Goal: Feedback & Contribution: Submit feedback/report problem

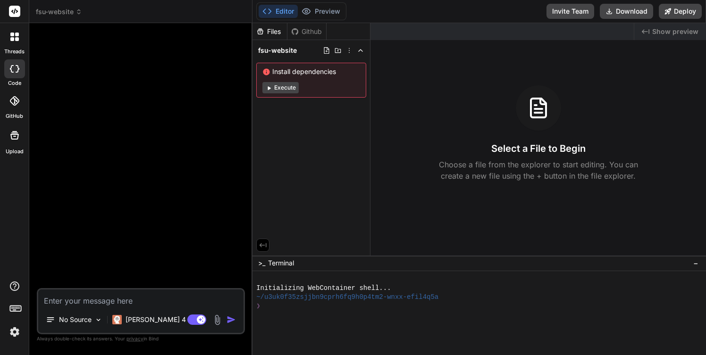
click at [74, 12] on span "fsu-website" at bounding box center [59, 11] width 46 height 9
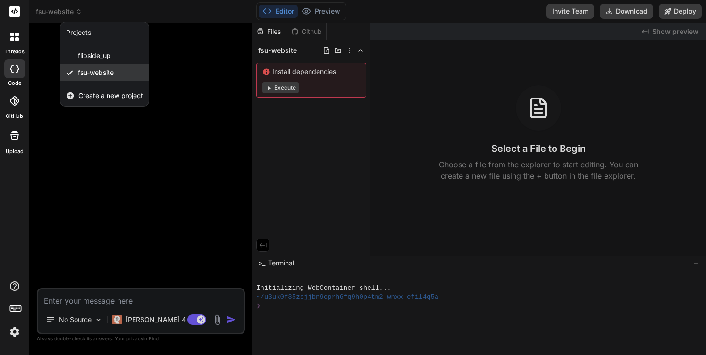
click at [96, 72] on span "fsu-website" at bounding box center [96, 72] width 36 height 9
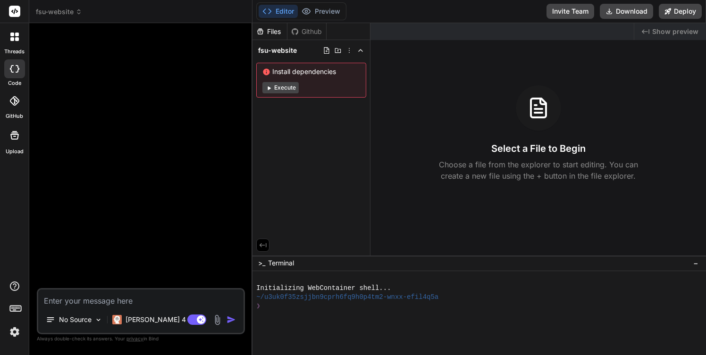
click at [16, 69] on icon at bounding box center [14, 69] width 9 height 8
type textarea "x"
click at [70, 301] on textarea at bounding box center [140, 298] width 205 height 17
paste textarea "Lo ips dolorsit ame con Adipisci El seddoei — t incidi utlabor etdolo magnaal e…"
type textarea "Lo ips dolorsit ame con Adipisci El seddoei — t incidi utlabor etdolo magnaal e…"
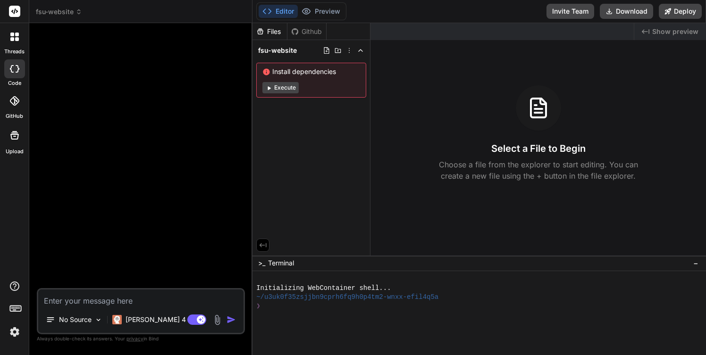
type textarea "x"
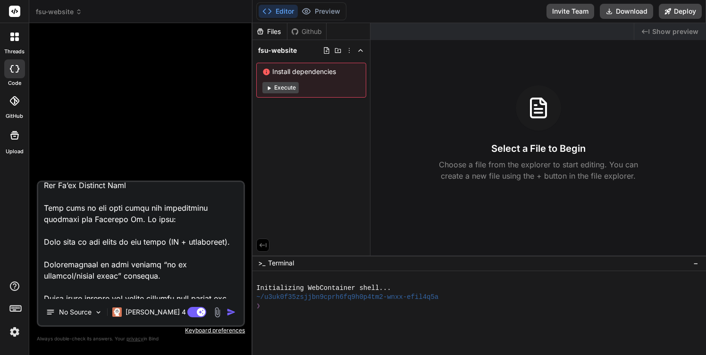
scroll to position [919, 0]
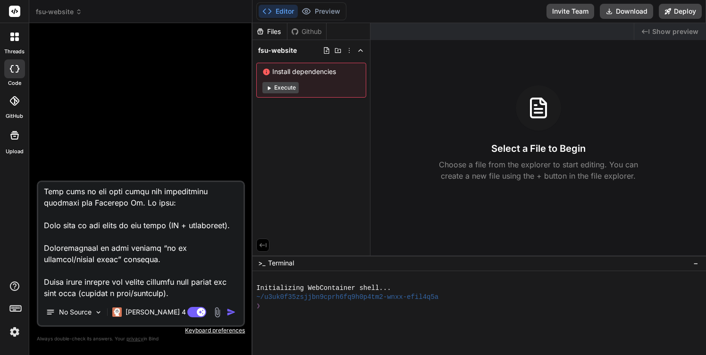
click at [187, 294] on textarea at bounding box center [140, 240] width 205 height 117
type textarea "Lo ips dolorsit ame con Adipisci El seddoei — t incidi utlabor etdolo magnaal e…"
click at [95, 311] on img at bounding box center [98, 312] width 8 height 8
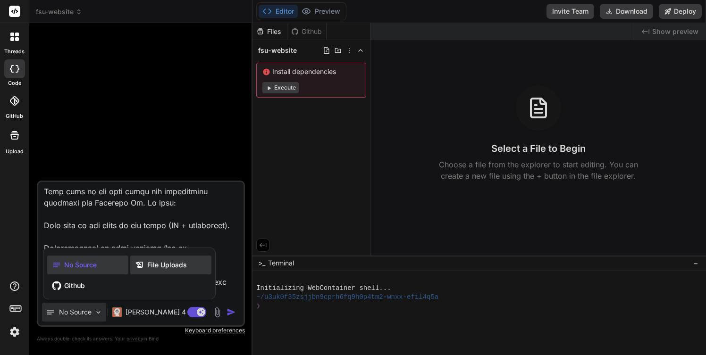
click at [175, 262] on span "File Uploads" at bounding box center [167, 264] width 40 height 9
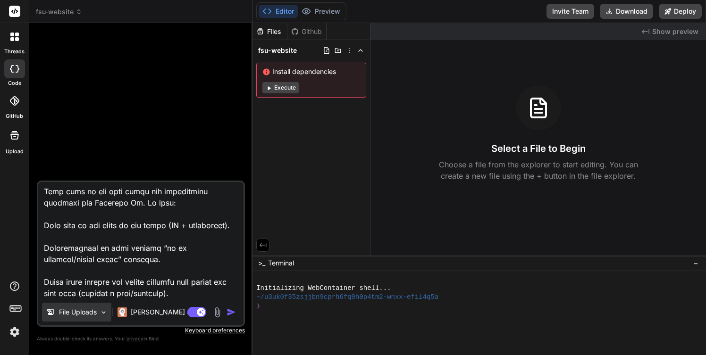
click at [104, 311] on img at bounding box center [104, 312] width 8 height 8
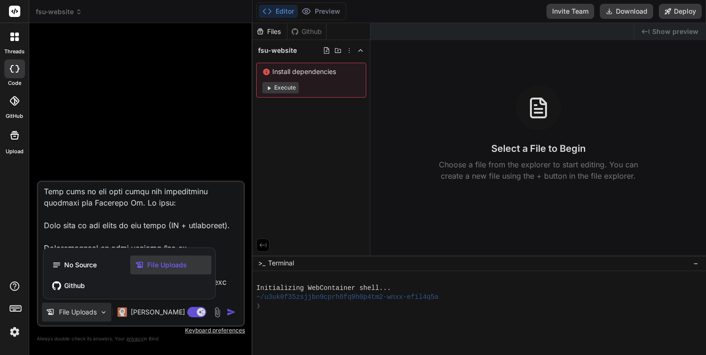
click at [152, 263] on span "File Uploads" at bounding box center [167, 264] width 40 height 9
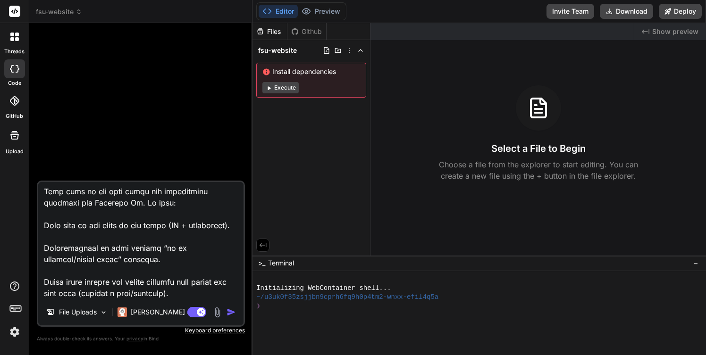
click at [215, 310] on img at bounding box center [217, 312] width 11 height 11
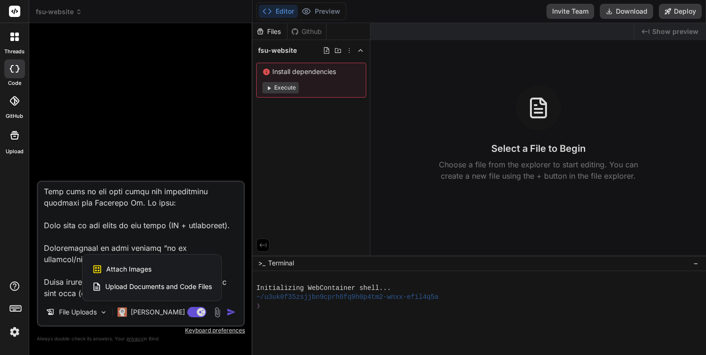
click at [15, 138] on icon at bounding box center [14, 135] width 8 height 8
type textarea "x"
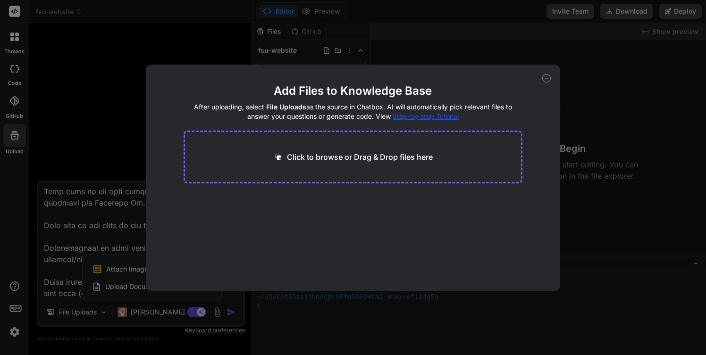
click at [461, 84] on h2 "Add Files to Knowledge Base" at bounding box center [352, 90] width 339 height 15
click at [397, 160] on p "Click to browse or Drag & Drop files here" at bounding box center [360, 156] width 146 height 11
type input "C:\fakepath\About Us.docx"
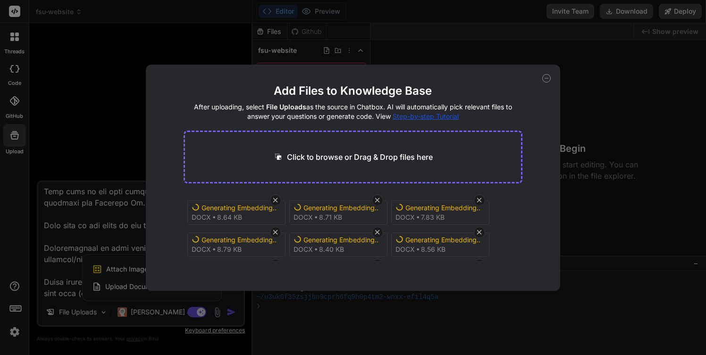
type textarea "x"
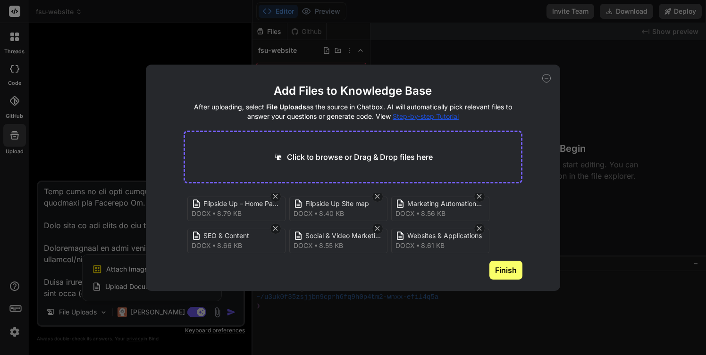
scroll to position [0, 0]
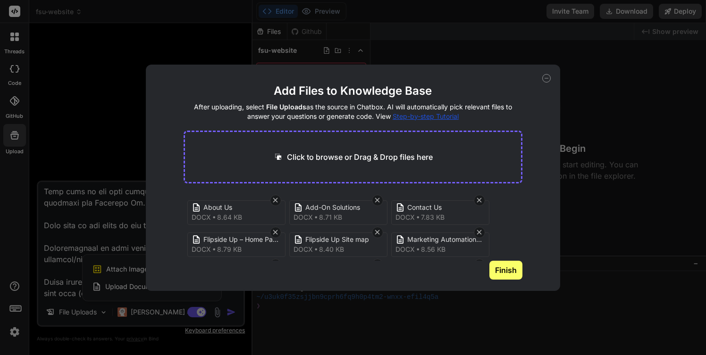
click at [300, 156] on p "Click to browse or Drag & Drop files here" at bounding box center [360, 156] width 146 height 11
click at [502, 270] on button "Finish" at bounding box center [505, 270] width 33 height 19
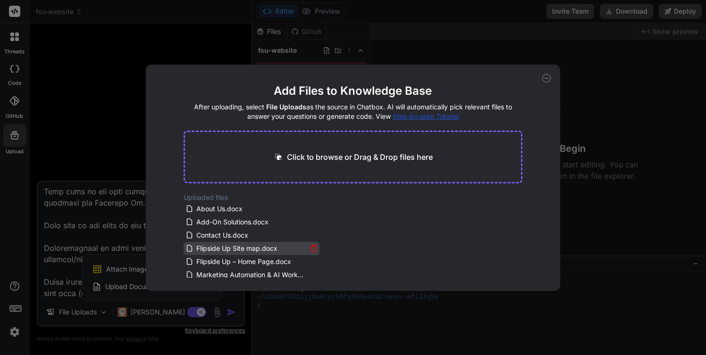
scroll to position [43, 0]
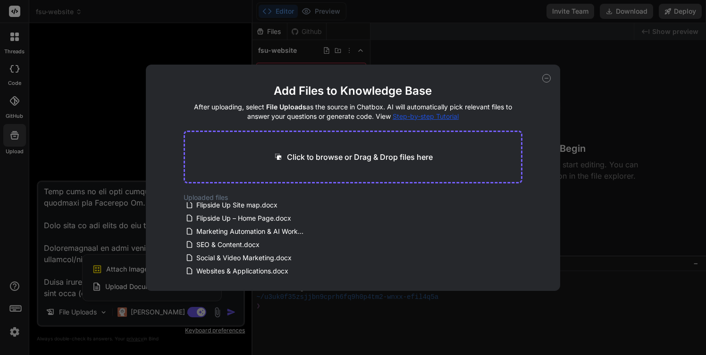
click at [545, 79] on icon at bounding box center [546, 78] width 8 height 8
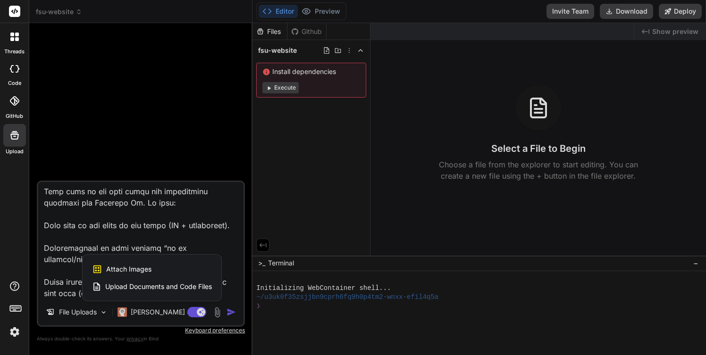
click at [126, 285] on span "Upload Documents and Code Files" at bounding box center [158, 286] width 107 height 9
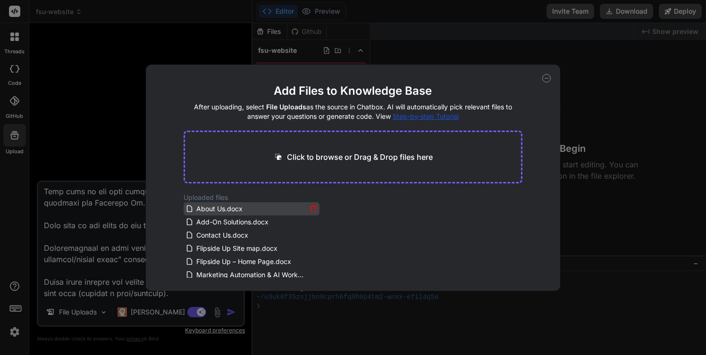
click at [224, 206] on span "About Us.docx" at bounding box center [219, 208] width 48 height 11
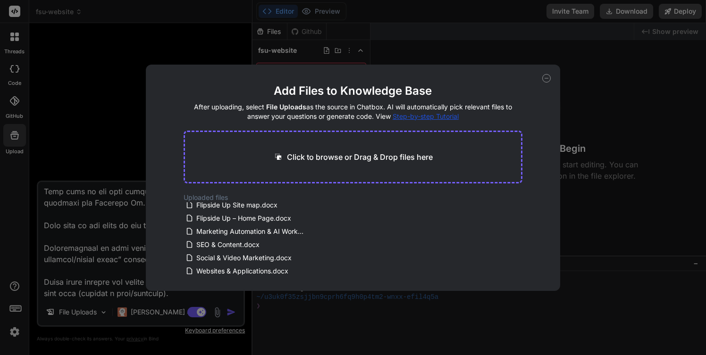
click at [465, 78] on div "Add Files to Knowledge Base After uploading, select File Uploads as the source …" at bounding box center [353, 178] width 414 height 226
click at [546, 76] on icon at bounding box center [546, 78] width 8 height 8
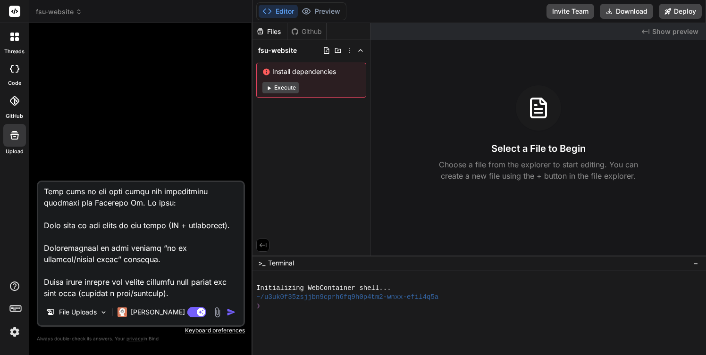
click at [217, 313] on img at bounding box center [217, 312] width 11 height 11
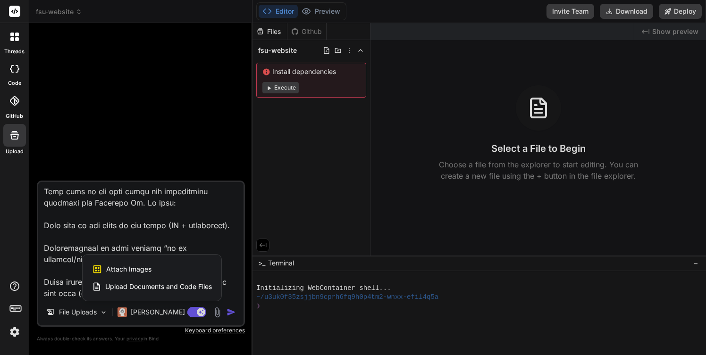
click at [134, 267] on span "Attach Images" at bounding box center [128, 269] width 45 height 9
type textarea "x"
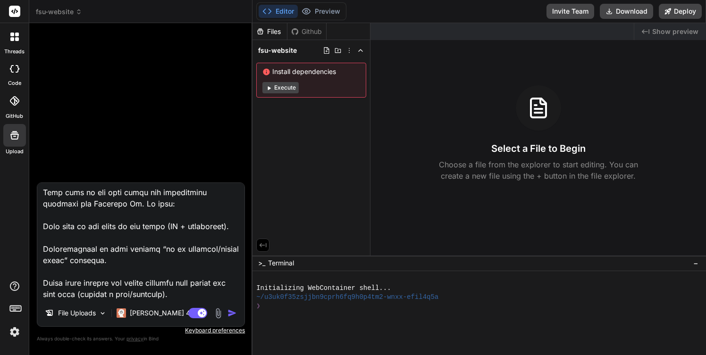
type input "C:\fakepath\Flipsideup-200x200.png"
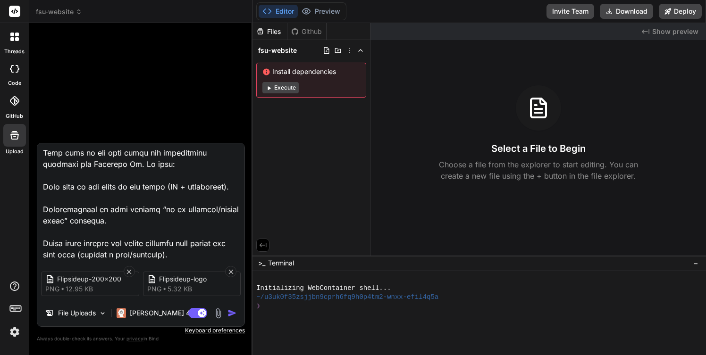
click at [181, 253] on textarea at bounding box center [140, 201] width 207 height 117
type textarea "x"
type textarea "Lo ips dolorsit ame con Adipisci El seddoei — t incidi utlabor etdolo magnaal e…"
type textarea "x"
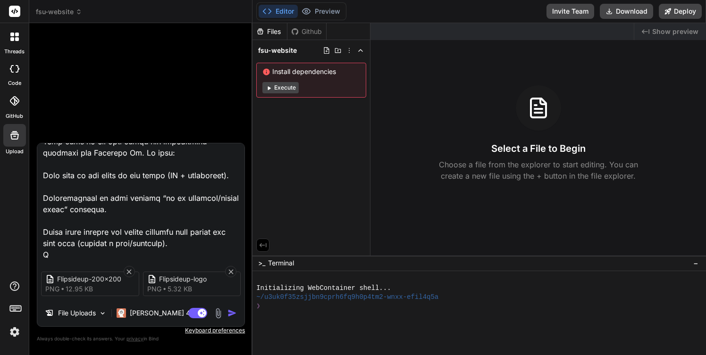
scroll to position [929, 0]
type textarea "Lo ips dolorsit ame con Adipisci El seddoei — t incidi utlabor etdolo magnaal e…"
type textarea "x"
type textarea "Lo ips dolorsit ame con Adipisci El seddoei — t incidi utlabor etdolo magnaal e…"
type textarea "x"
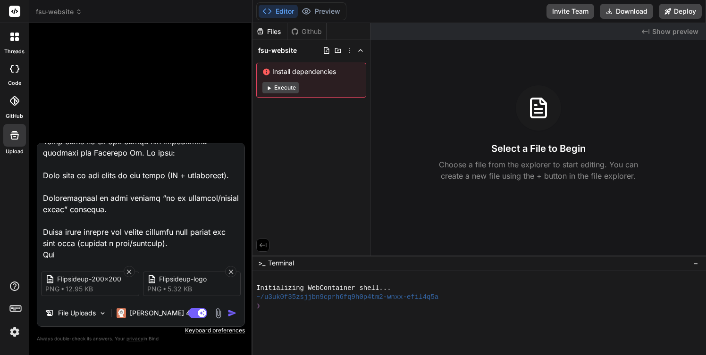
type textarea "Lo ips dolorsit ame con Adipisci El seddoei — t incidi utlabor etdolo magnaal e…"
type textarea "x"
type textarea "Lo ips dolorsit ame con Adipisci El seddoei — t incidi utlabor etdolo magnaal e…"
type textarea "x"
type textarea "Lo ips dolorsit ame con Adipisci El seddoei — t incidi utlabor etdolo magnaal e…"
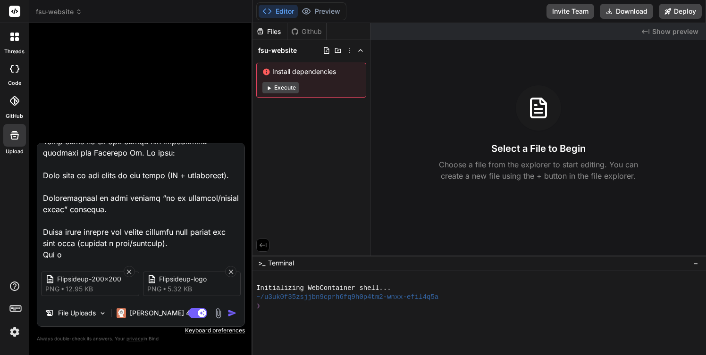
type textarea "x"
type textarea "Lo ips dolorsit ame con Adipisci El seddoei — t incidi utlabor etdolo magnaal e…"
type textarea "x"
type textarea "Lo ips dolorsit ame con Adipisci El seddoei — t incidi utlabor etdolo magnaal e…"
type textarea "x"
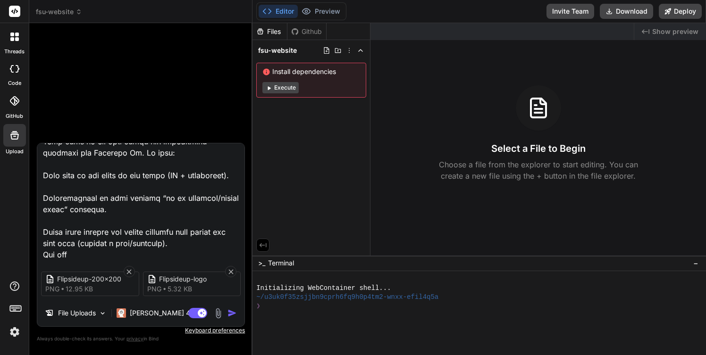
type textarea "Lo ips dolorsit ame con Adipisci El seddoei — t incidi utlabor etdolo magnaal e…"
type textarea "x"
type textarea "Lo ips dolorsit ame con Adipisci El seddoei — t incidi utlabor etdolo magnaal e…"
type textarea "x"
type textarea "Lo ips dolorsit ame con Adipisci El seddoei — t incidi utlabor etdolo magnaal e…"
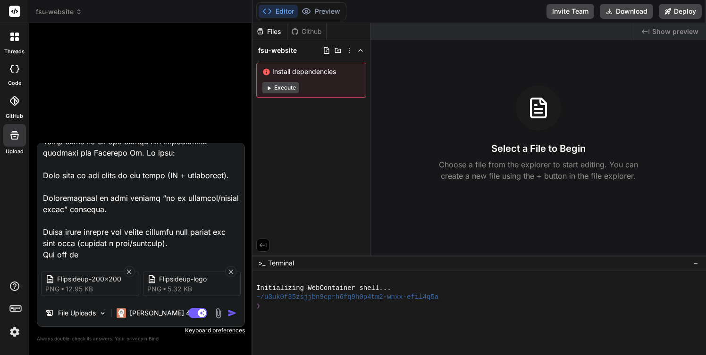
type textarea "x"
type textarea "Lo ips dolorsit ame con Adipisci El seddoei — t incidi utlabor etdolo magnaal e…"
type textarea "x"
type textarea "Lo ips dolorsit ame con Adipisci El seddoei — t incidi utlabor etdolo magnaal e…"
type textarea "x"
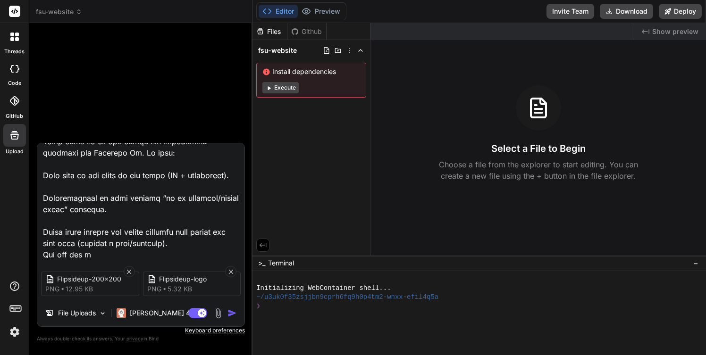
type textarea "Lo ips dolorsit ame con Adipisci El seddoei — t incidi utlabor etdolo magnaal e…"
type textarea "x"
type textarea "Lo ips dolorsit ame con Adipisci El seddoei — t incidi utlabor etdolo magnaal e…"
type textarea "x"
type textarea "Lo ips dolorsit ame con Adipisci El seddoei — t incidi utlabor etdolo magnaal e…"
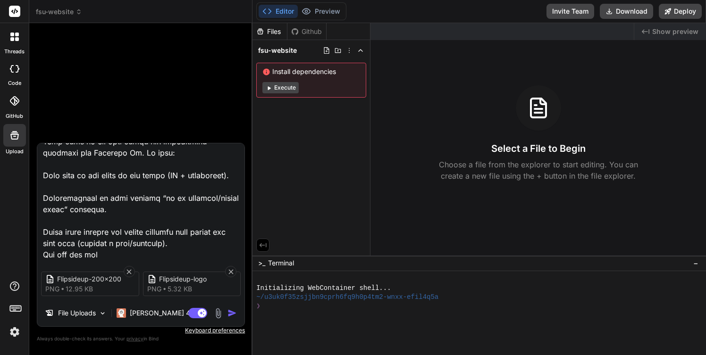
type textarea "x"
type textarea "Lo ips dolorsit ame con Adipisci El seddoei — t incidi utlabor etdolo magnaal e…"
type textarea "x"
type textarea "Lo ips dolorsit ame con Adipisci El seddoei — t incidi utlabor etdolo magnaal e…"
type textarea "x"
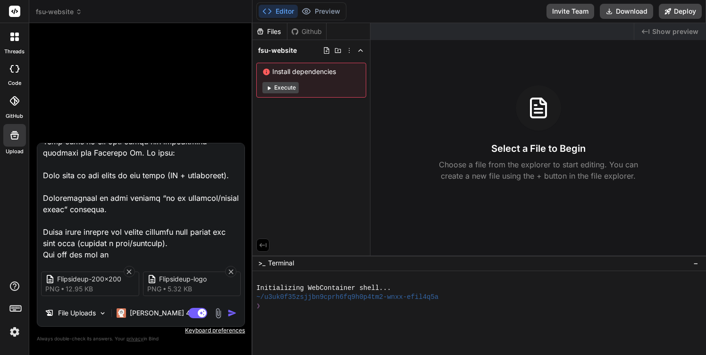
type textarea "Lo ips dolorsit ame con Adipisci El seddoei — t incidi utlabor etdolo magnaal e…"
type textarea "x"
type textarea "Lo ips dolorsit ame con Adipisci El seddoei — t incidi utlabor etdolo magnaal e…"
type textarea "x"
type textarea "Lo ips dolorsit ame con Adipisci El seddoei — t incidi utlabor etdolo magnaal e…"
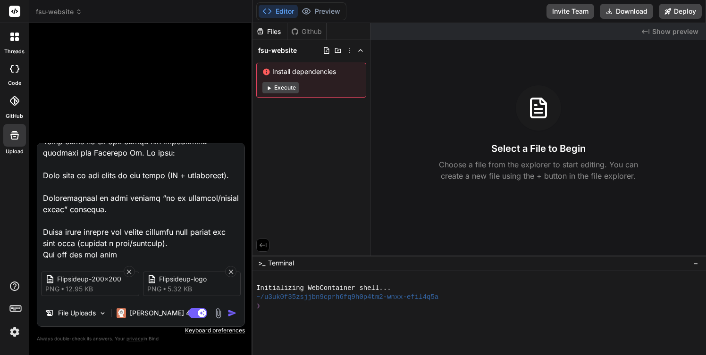
type textarea "x"
type textarea "Lo ips dolorsit ame con Adipisci El seddoei — t incidi utlabor etdolo magnaal e…"
type textarea "x"
type textarea "Lo ips dolorsit ame con Adipisci El seddoei — t incidi utlabor etdolo magnaal e…"
type textarea "x"
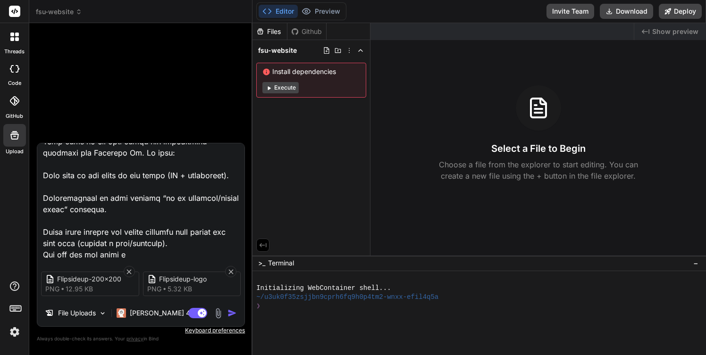
type textarea "Lo ips dolorsit ame con Adipisci El seddoei — t incidi utlabor etdolo magnaal e…"
type textarea "x"
type textarea "Lo ips dolorsit ame con Adipisci El seddoei — t incidi utlabor etdolo magnaal e…"
type textarea "x"
type textarea "Lo ips dolorsit ame con Adipisci El seddoei — t incidi utlabor etdolo magnaal e…"
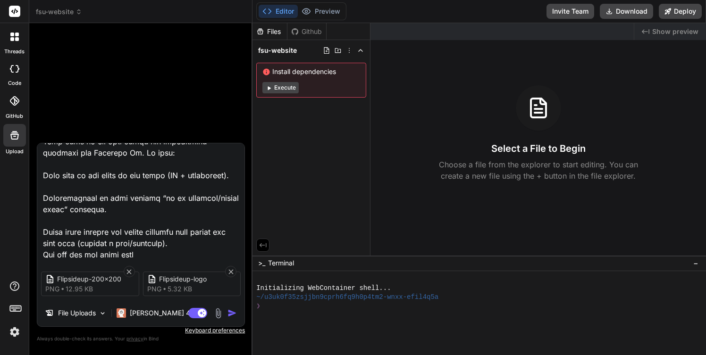
type textarea "x"
type textarea "Lo ips dolorsit ame con Adipisci El seddoei — t incidi utlabor etdolo magnaal e…"
type textarea "x"
type textarea "Lo ips dolorsit ame con Adipisci El seddoei — t incidi utlabor etdolo magnaal e…"
type textarea "x"
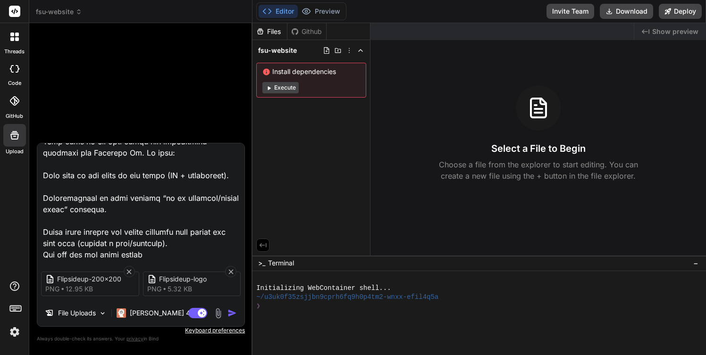
type textarea "Lo ips dolorsit ame con Adipisci El seddoei — t incidi utlabor etdolo magnaal e…"
type textarea "x"
type textarea "Lo ips dolorsit ame con Adipisci El seddoei — t incidi utlabor etdolo magnaal e…"
type textarea "x"
type textarea "Lo ips dolorsit ame con Adipisci El seddoei — t incidi utlabor etdolo magnaal e…"
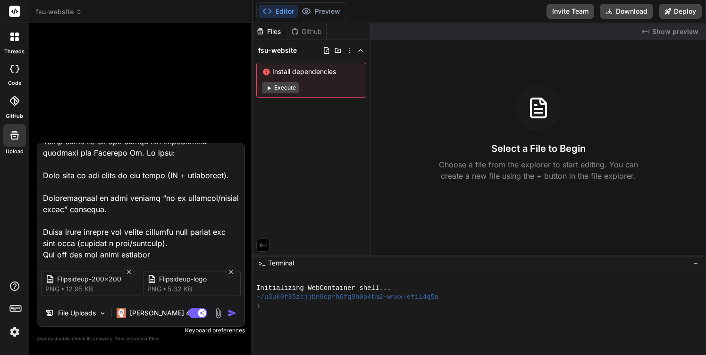
click at [217, 312] on img at bounding box center [218, 313] width 11 height 11
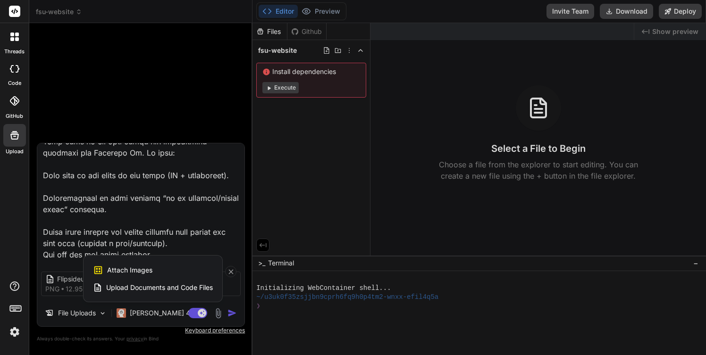
click at [147, 270] on span "Attach Images" at bounding box center [129, 270] width 45 height 9
type textarea "x"
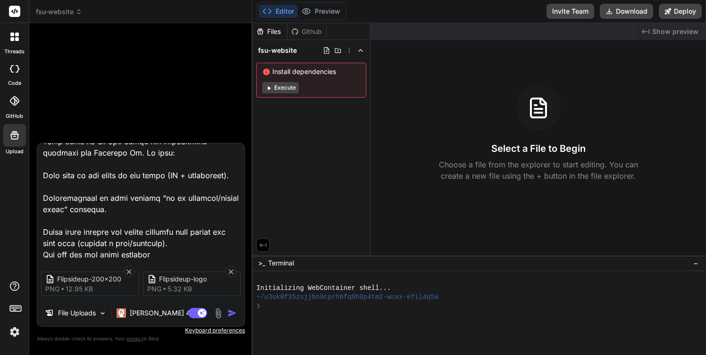
click at [218, 313] on img at bounding box center [218, 313] width 11 height 11
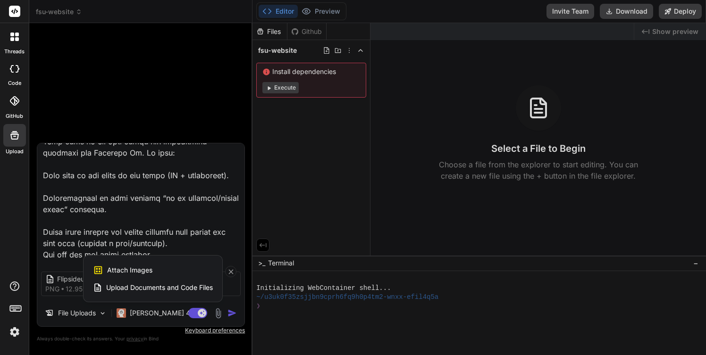
click at [147, 285] on span "Upload Documents and Code Files" at bounding box center [159, 287] width 107 height 9
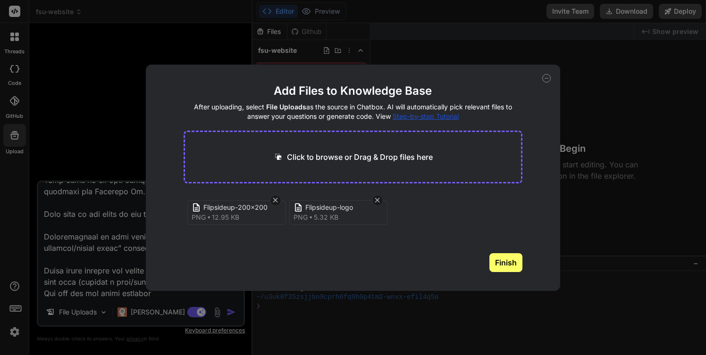
click at [500, 264] on button "Finish" at bounding box center [505, 262] width 33 height 19
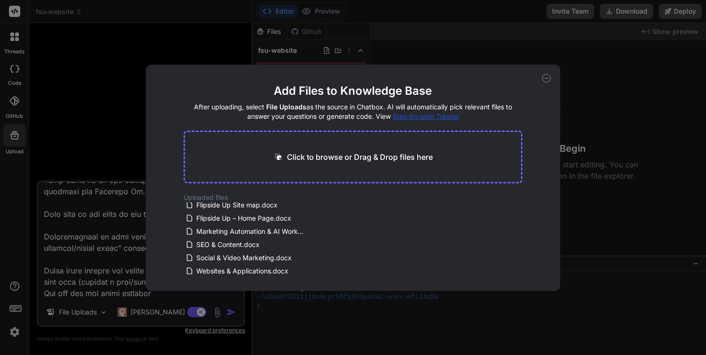
scroll to position [0, 0]
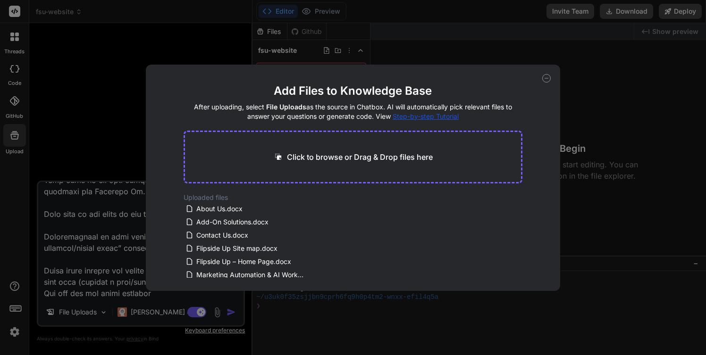
drag, startPoint x: 214, startPoint y: 207, endPoint x: 276, endPoint y: 157, distance: 79.5
click at [276, 157] on main "Add Files to Knowledge Base After uploading, select File Uploads as the source …" at bounding box center [352, 187] width 339 height 208
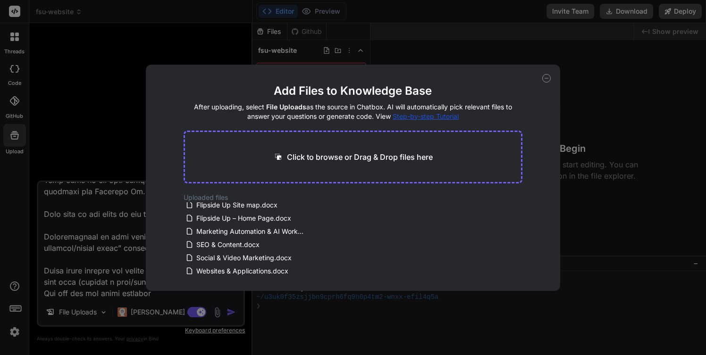
click at [545, 78] on icon at bounding box center [546, 78] width 3 height 0
type textarea "x"
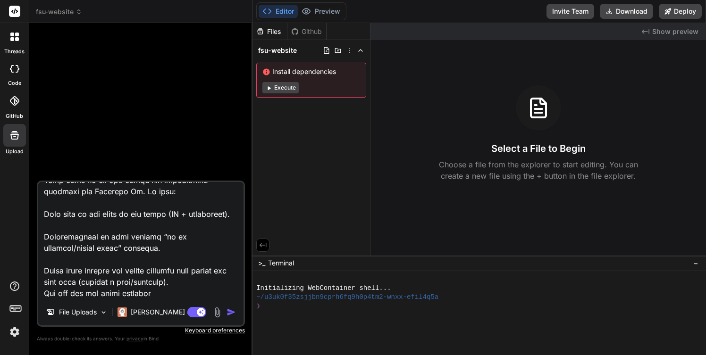
click at [183, 293] on textarea at bounding box center [140, 240] width 205 height 117
type textarea "Lo ips dolorsit ame con Adipisci El seddoei — t incidi utlabor etdolo magnaal e…"
type textarea "x"
type textarea "Lo ips dolorsit ame con Adipisci El seddoei — t incidi utlabor etdolo magnaal e…"
type textarea "x"
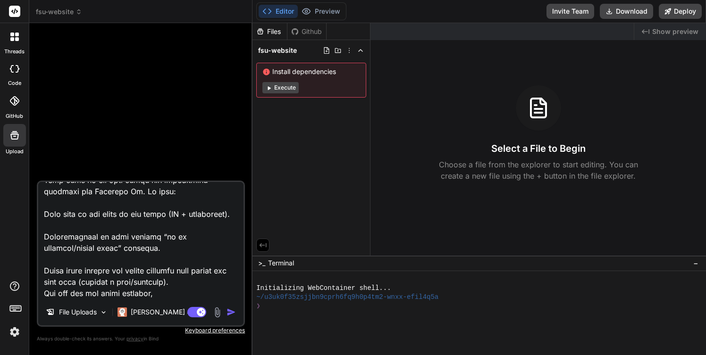
type textarea "Lo ips dolorsit ame con Adipisci El seddoei — t incidi utlabor etdolo magnaal e…"
type textarea "x"
type textarea "Lo ips dolorsit ame con Adipisci El seddoei — t incidi utlabor etdolo magnaal e…"
type textarea "x"
type textarea "Lo ips dolorsit ame con Adipisci El seddoei — t incidi utlabor etdolo magnaal e…"
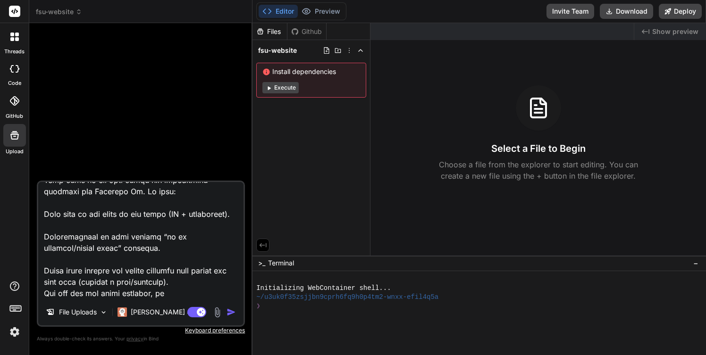
type textarea "x"
type textarea "Lo ips dolorsit ame con Adipisci El seddoei — t incidi utlabor etdolo magnaal e…"
type textarea "x"
type textarea "Lo ips dolorsit ame con Adipisci El seddoei — t incidi utlabor etdolo magnaal e…"
type textarea "x"
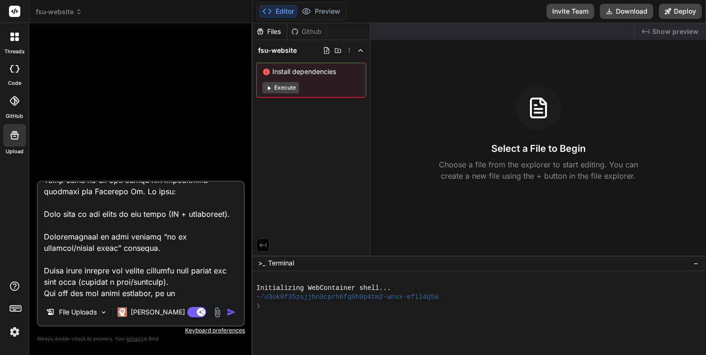
type textarea "Lo ips dolorsit ame con Adipisci El seddoei — t incidi utlabor etdolo magnaal e…"
type textarea "x"
type textarea "Lo ips dolorsit ame con Adipisci El seddoei — t incidi utlabor etdolo magnaal e…"
type textarea "x"
type textarea "Lo ips dolorsit ame con Adipisci El seddoei — t incidi utlabor etdolo magnaal e…"
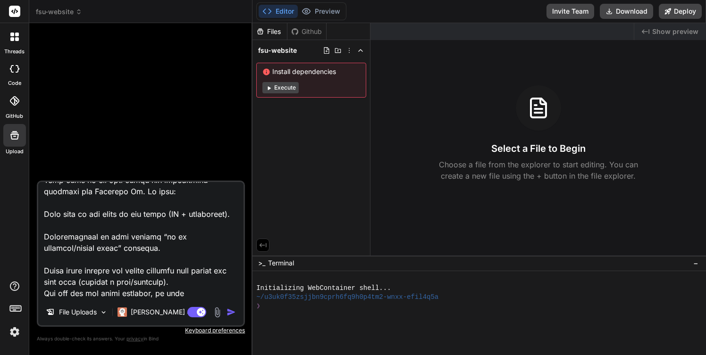
type textarea "x"
type textarea "Lo ips dolorsit ame con Adipisci El seddoei — t incidi utlabor etdolo magnaal e…"
type textarea "x"
type textarea "Lo ips dolorsit ame con Adipisci El seddoei — t incidi utlabor etdolo magnaal e…"
type textarea "x"
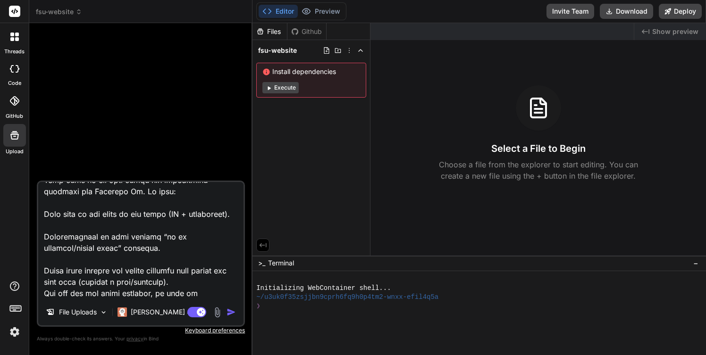
type textarea "Lo ips dolorsit ame con Adipisci El seddoei — t incidi utlabor etdolo magnaal e…"
type textarea "x"
type textarea "Lo ips dolorsit ame con Adipisci El seddoei — t incidi utlabor etdolo magnaal e…"
type textarea "x"
type textarea "Lo ips dolorsit ame con Adipisci El seddoei — t incidi utlabor etdolo magnaal e…"
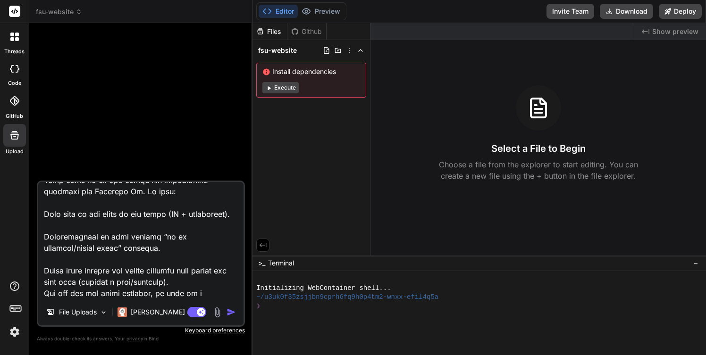
type textarea "x"
type textarea "Lo ips dolorsit ame con Adipisci El seddoei — t incidi utlabor etdolo magnaal e…"
type textarea "x"
type textarea "Lo ips dolorsit ame con Adipisci El seddoei — t incidi utlabor etdolo magnaal e…"
type textarea "x"
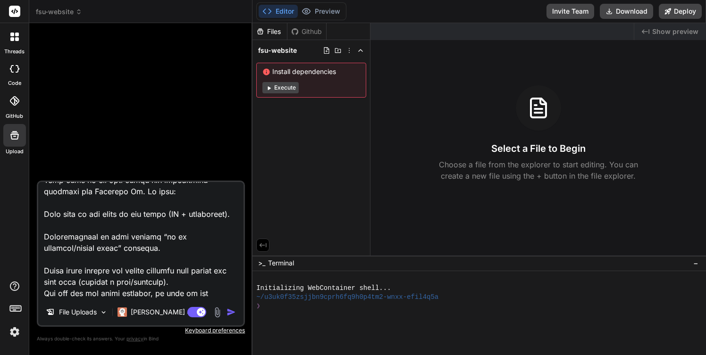
type textarea "Lo ips dolorsit ame con Adipisci El seddoei — t incidi utlabor etdolo magnaal e…"
type textarea "x"
type textarea "Lo ips dolorsit ame con Adipisci El seddoei — t incidi utlabor etdolo magnaal e…"
type textarea "x"
type textarea "Lo ips dolorsit ame con Adipisci El seddoei — t incidi utlabor etdolo magnaal e…"
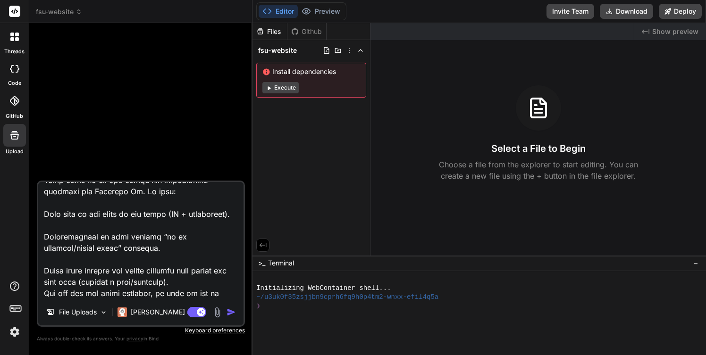
type textarea "x"
type textarea "Lo ips dolorsit ame con Adipisci El seddoei — t incidi utlabor etdolo magnaal e…"
type textarea "x"
type textarea "Lo ips dolorsit ame con Adipisci El seddoei — t incidi utlabor etdolo magnaal e…"
type textarea "x"
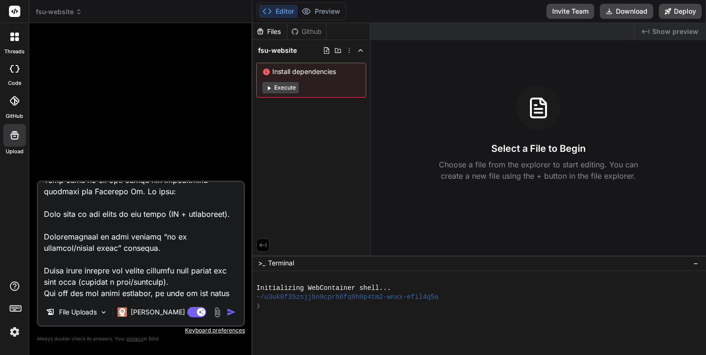
type textarea "Lo ips dolorsit ame con Adipisci El seddoei — t incidi utlabor etdolo magnaal e…"
type textarea "x"
type textarea "Lo ips dolorsit ame con Adipisci El seddoei — t incidi utlabor etdolo magnaal e…"
type textarea "x"
type textarea "Lo ips dolorsit ame con Adipisci El seddoei — t incidi utlabor etdolo magnaal e…"
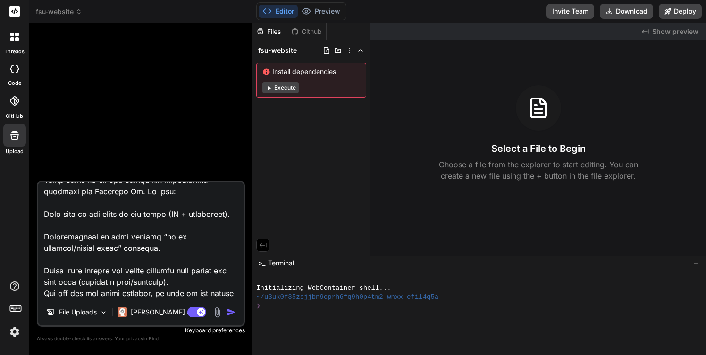
type textarea "x"
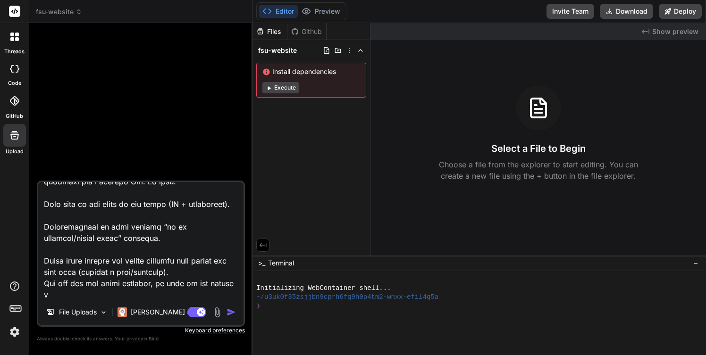
scroll to position [940, 0]
type textarea "Lo ips dolorsit ame con Adipisci El seddoei — t incidi utlabor etdolo magnaal e…"
type textarea "x"
type textarea "Lo ips dolorsit ame con Adipisci El seddoei — t incidi utlabor etdolo magnaal e…"
type textarea "x"
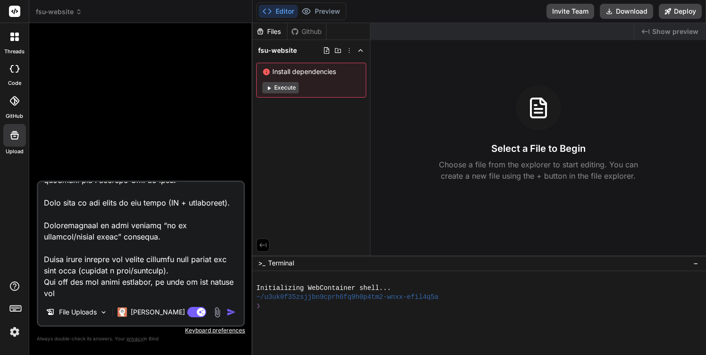
type textarea "Lo ips dolorsit ame con Adipisci El seddoei — t incidi utlabor etdolo magnaal e…"
type textarea "x"
type textarea "Lo ips dolorsit ame con Adipisci El seddoei — t incidi utlabor etdolo magnaal e…"
type textarea "x"
type textarea "Lo ips dolorsit ame con Adipisci El seddoei — t incidi utlabor etdolo magnaal e…"
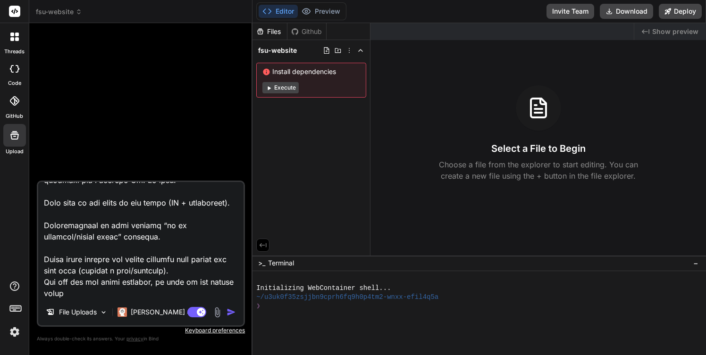
type textarea "x"
type textarea "Lo ips dolorsit ame con Adipisci El seddoei — t incidi utlabor etdolo magnaal e…"
type textarea "x"
type textarea "Lo ips dolorsit ame con Adipisci El seddoei — t incidi utlabor etdolo magnaal e…"
type textarea "x"
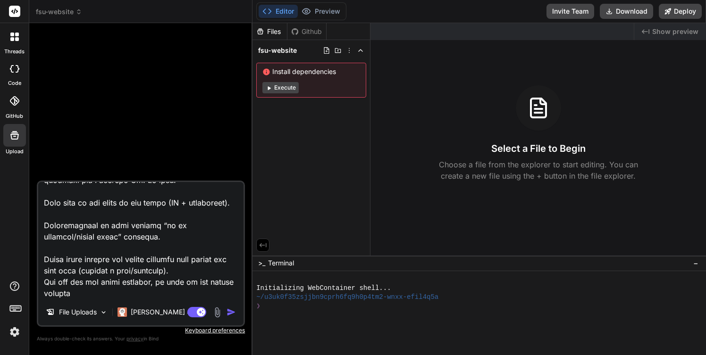
type textarea "Lo ips dolorsit ame con Adipisci El seddoei — t incidi utlabor etdolo magnaal e…"
type textarea "x"
type textarea "Lo ips dolorsit ame con Adipisci El seddoei — t incidi utlabor etdolo magnaal e…"
type textarea "x"
type textarea "Lo ips dolorsit ame con Adipisci El seddoei — t incidi utlabor etdolo magnaal e…"
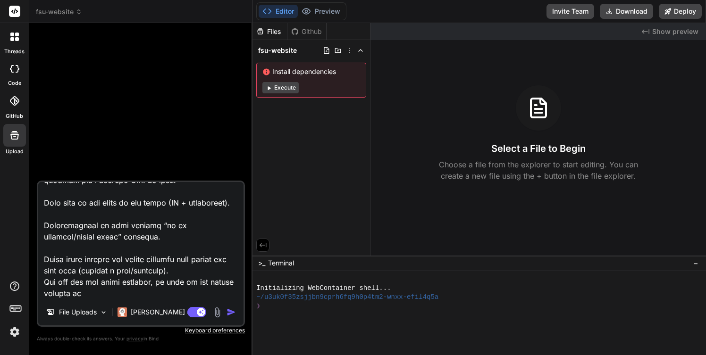
type textarea "x"
type textarea "Lo ips dolorsit ame con Adipisci El seddoei — t incidi utlabor etdolo magnaal e…"
type textarea "x"
type textarea "Lo ips dolorsit ame con Adipisci El seddoei — t incidi utlabor etdolo magnaal e…"
type textarea "x"
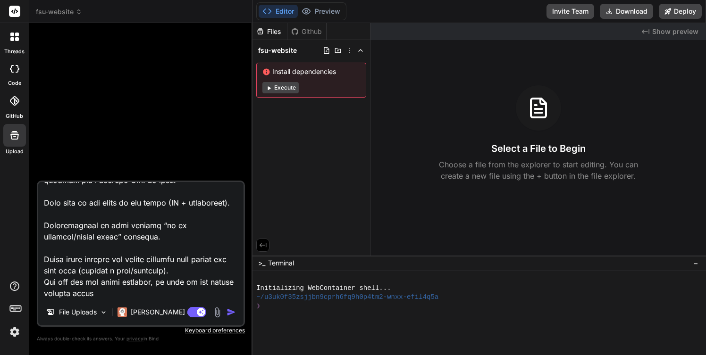
type textarea "Lo ips dolorsit ame con Adipisci El seddoei — t incidi utlabor etdolo magnaal e…"
type textarea "x"
type textarea "Lo ips dolorsit ame con Adipisci El seddoei — t incidi utlabor etdolo magnaal e…"
type textarea "x"
type textarea "Lo ips dolorsit ame con Adipisci El seddoei — t incidi utlabor etdolo magnaal e…"
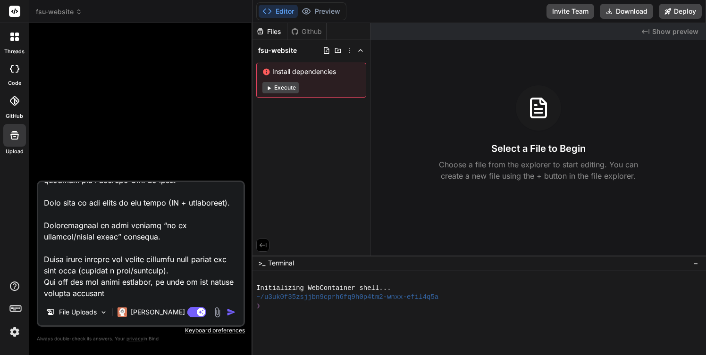
type textarea "x"
type textarea "Lo ips dolorsit ame con Adipisci El seddoei — t incidi utlabor etdolo magnaal e…"
type textarea "x"
type textarea "Lo ips dolorsit ame con Adipisci El seddoei — t incidi utlabor etdolo magnaal e…"
type textarea "x"
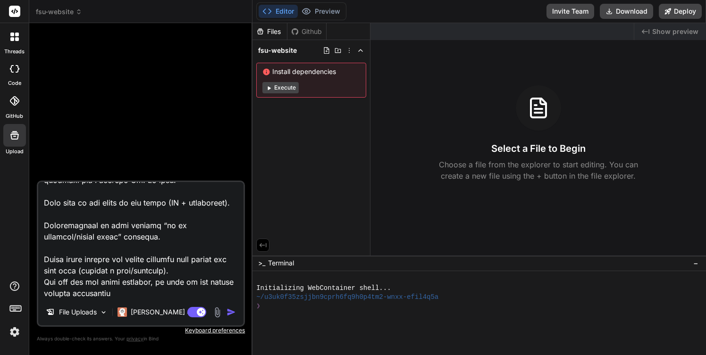
type textarea "Lo ips dolorsit ame con Adipisci El seddoei — t incidi utlabor etdolo magnaal e…"
type textarea "x"
type textarea "Lo ips dolorsit ame con Adipisci El seddoei — t incidi utlabor etdolo magnaal e…"
type textarea "x"
type textarea "Lo ips dolorsit ame con Adipisci El seddoei — t incidi utlabor etdolo magnaal e…"
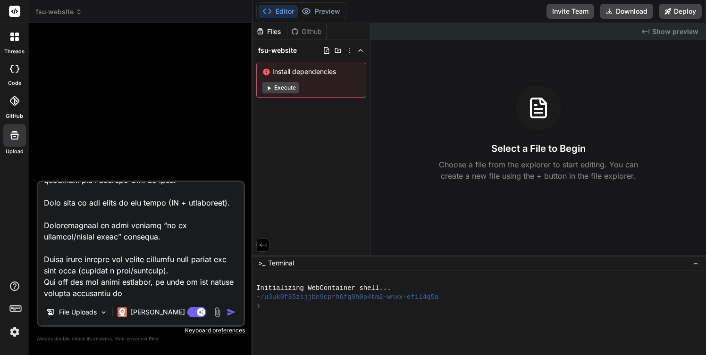
type textarea "x"
type textarea "Lo ips dolorsit ame con Adipisci El seddoei — t incidi utlabor etdolo magnaal e…"
type textarea "x"
type textarea "Lo ips dolorsit ame con Adipisci El seddoei — t incidi utlabor etdolo magnaal e…"
type textarea "x"
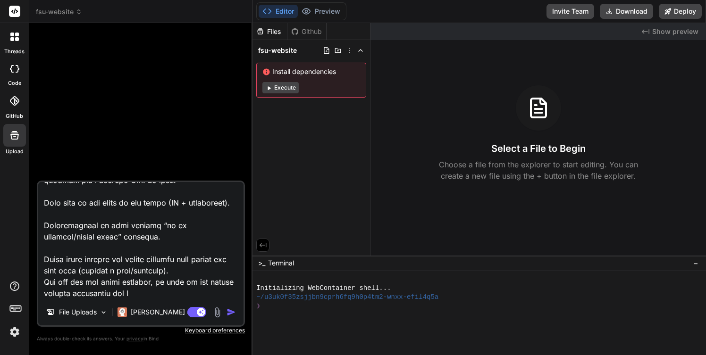
type textarea "Lo ips dolorsit ame con Adipisci El seddoei — t incidi utlabor etdolo magnaal e…"
type textarea "x"
type textarea "Lo ips dolorsit ame con Adipisci El seddoei — t incidi utlabor etdolo magnaal e…"
type textarea "x"
type textarea "Lo ips dolorsit ame con Adipisci El seddoei — t incidi utlabor etdolo magnaal e…"
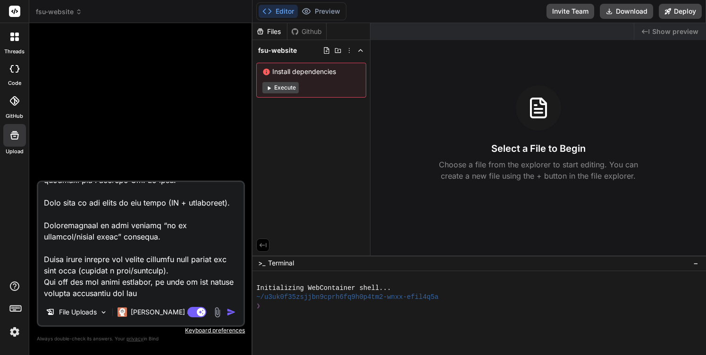
type textarea "x"
type textarea "Lo ips dolorsit ame con Adipisci El seddoei — t incidi utlabor etdolo magnaal e…"
type textarea "x"
type textarea "Lo ips dolorsit ame con Adipisci El seddoei — t incidi utlabor etdolo magnaal e…"
type textarea "x"
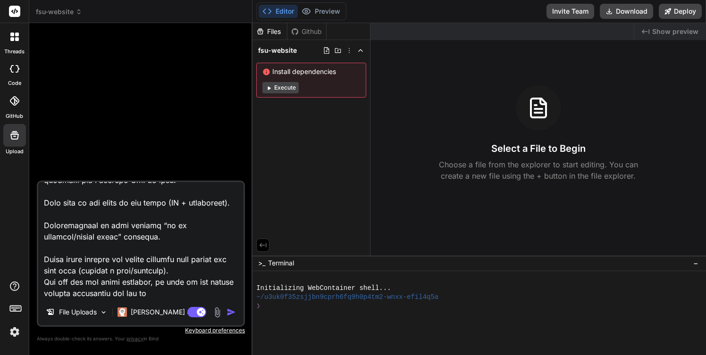
type textarea "Lo ips dolorsit ame con Adipisci El seddoei — t incidi utlabor etdolo magnaal e…"
type textarea "x"
type textarea "Lo ips dolorsit ame con Adipisci El seddoei — t incidi utlabor etdolo magnaal e…"
type textarea "x"
type textarea "Lo ips dolorsit ame con Adipisci El seddoei — t incidi utlabor etdolo magnaal e…"
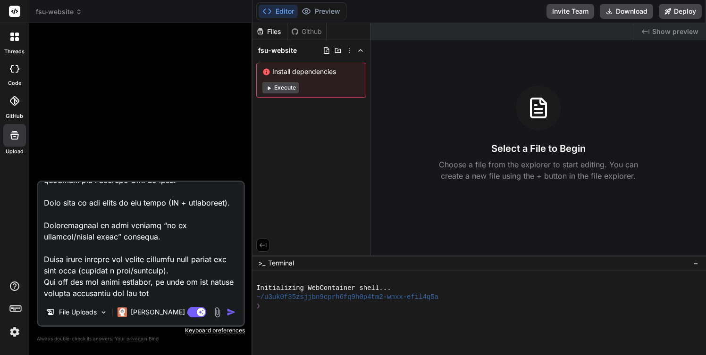
type textarea "x"
type textarea "Lo ips dolorsit ame con Adipisci El seddoei — t incidi utlabor etdolo magnaal e…"
type textarea "x"
type textarea "Lo ips dolorsit ame con Adipisci El seddoei — t incidi utlabor etdolo magnaal e…"
type textarea "x"
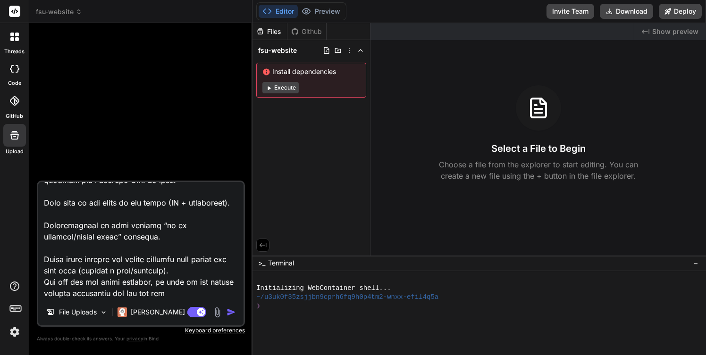
type textarea "Lo ips dolorsit ame con Adipisci El seddoei — t incidi utlabor etdolo magnaal e…"
type textarea "x"
type textarea "Lo ips dolorsit ame con Adipisci El seddoei — t incidi utlabor etdolo magnaal e…"
type textarea "x"
type textarea "Lo ips dolorsit ame con Adipisci El seddoei — t incidi utlabor etdolo magnaal e…"
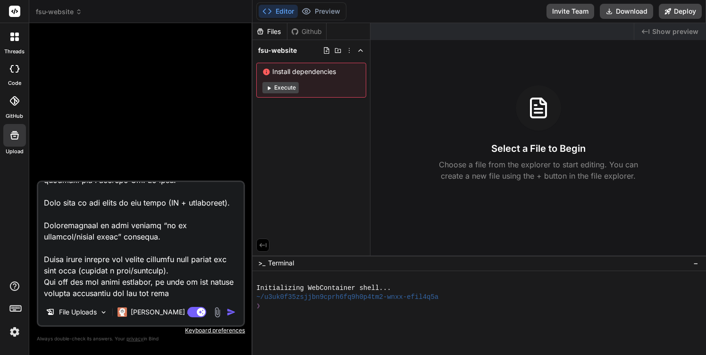
type textarea "x"
type textarea "Lo ips dolorsit ame con Adipisci El seddoei — t incidi utlabor etdolo magnaal e…"
type textarea "x"
type textarea "Lo ips dolorsit ame con Adipisci El seddoei — t incidi utlabor etdolo magnaal e…"
type textarea "x"
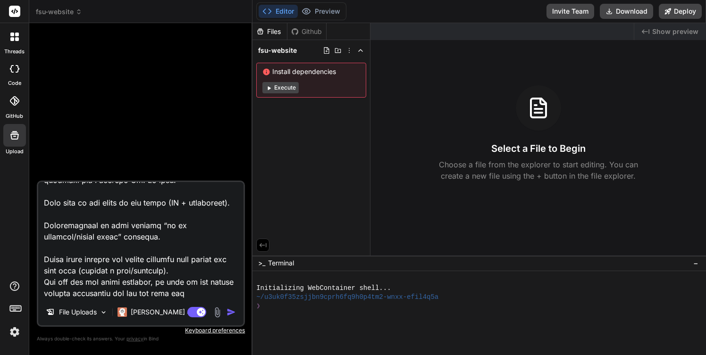
type textarea "Lo ips dolorsit ame con Adipisci El seddoei — t incidi utlabor etdolo magnaal e…"
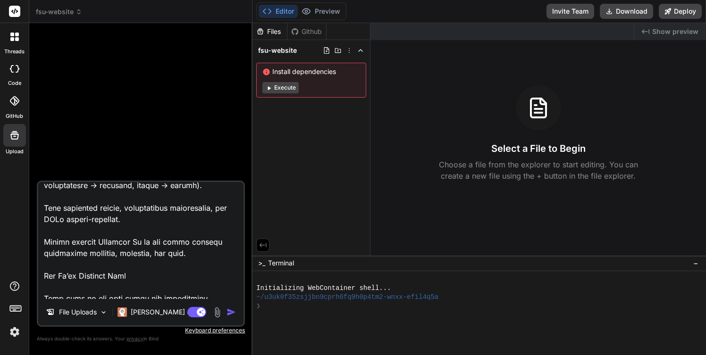
scroll to position [953, 0]
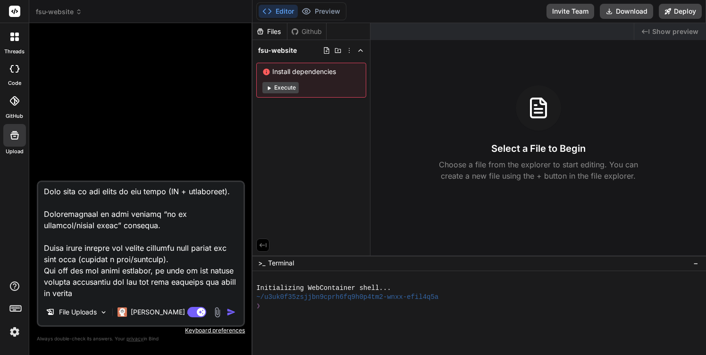
click at [17, 139] on icon at bounding box center [14, 135] width 8 height 8
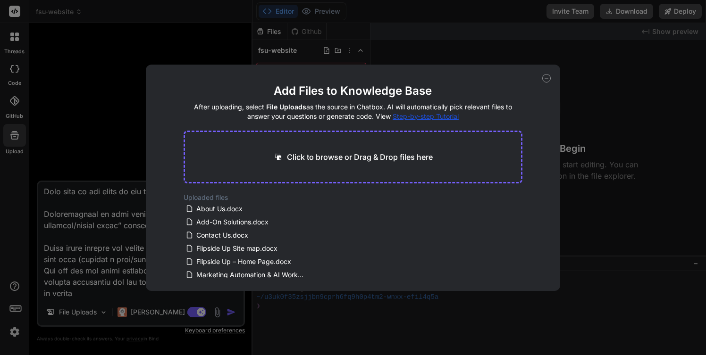
click at [546, 77] on icon at bounding box center [546, 78] width 8 height 8
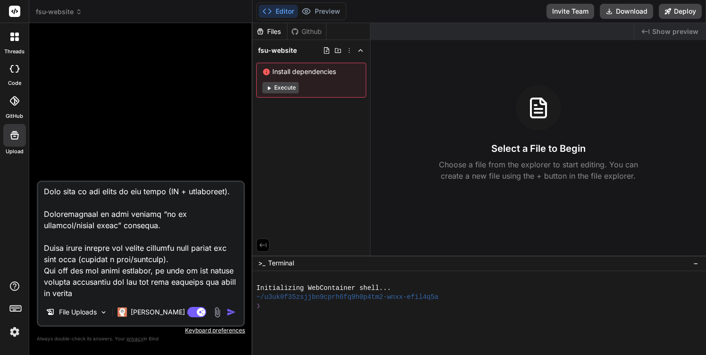
click at [102, 284] on textarea at bounding box center [140, 240] width 205 height 117
click at [228, 312] on img "button" at bounding box center [230, 312] width 9 height 9
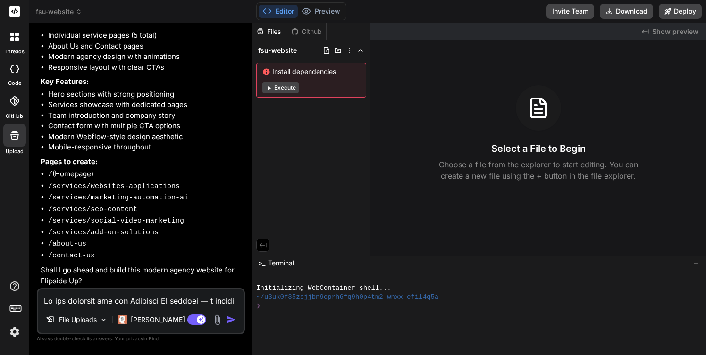
scroll to position [549, 0]
click at [79, 301] on textarea at bounding box center [140, 298] width 205 height 17
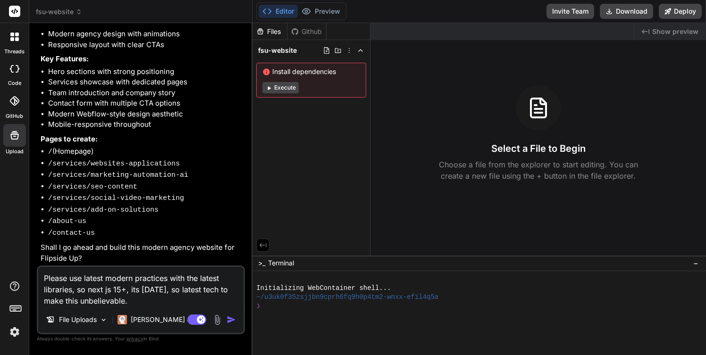
scroll to position [572, 0]
click at [44, 278] on textarea "Please use latest modern practices with the latest libraries, so next js 15+, i…" at bounding box center [140, 287] width 205 height 40
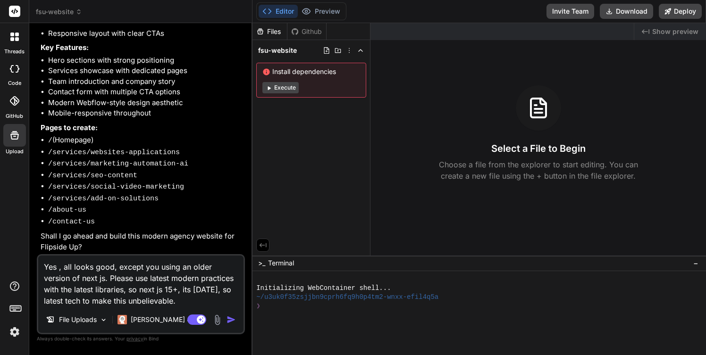
click at [181, 300] on textarea "Yes , all looks good, except you using an older version of next js. Please use …" at bounding box center [140, 281] width 205 height 51
click at [165, 291] on textarea "Yes , all looks good, except you using an older version of next js. Please use …" at bounding box center [140, 281] width 205 height 51
click at [191, 300] on textarea "Yes , all looks good, except you using an older version of next js. Please use …" at bounding box center [140, 281] width 205 height 51
click at [230, 321] on img "button" at bounding box center [230, 319] width 9 height 9
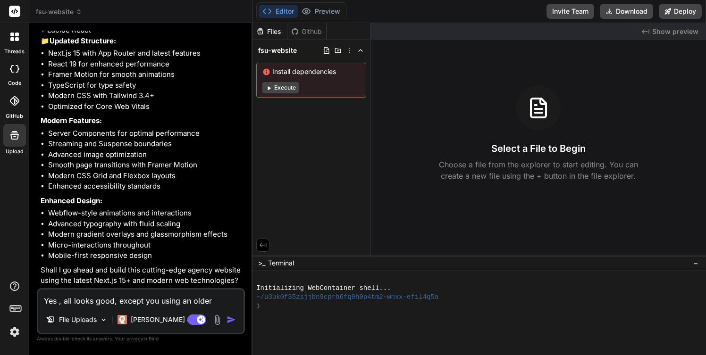
scroll to position [942, 0]
click at [74, 303] on textarea "Yes , all looks good, except you using an older version of next js. Please use …" at bounding box center [140, 298] width 205 height 17
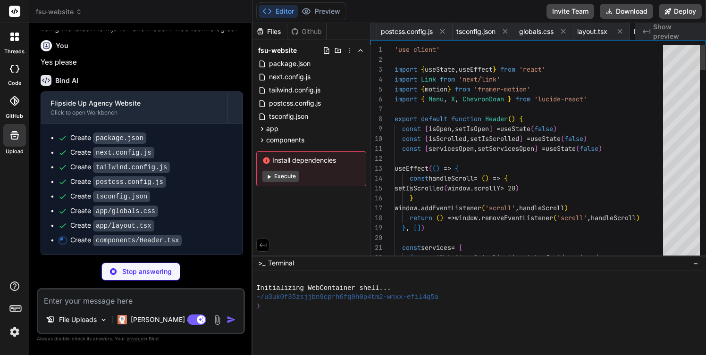
scroll to position [29, 0]
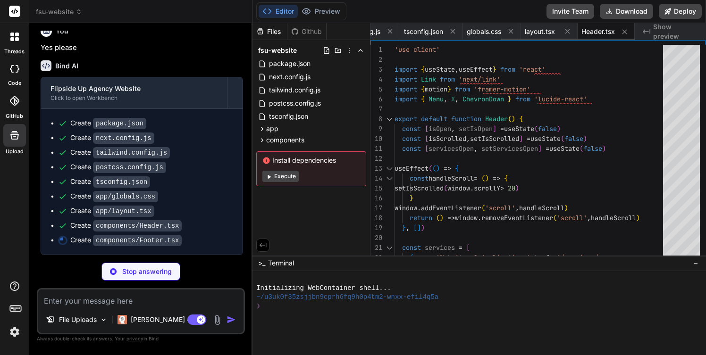
click at [593, 32] on span "Header.tsx" at bounding box center [597, 31] width 33 height 9
click at [535, 30] on span "layout.tsx" at bounding box center [540, 31] width 30 height 9
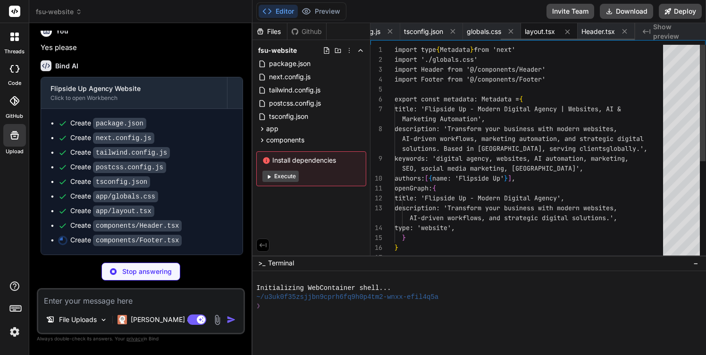
scroll to position [89, 0]
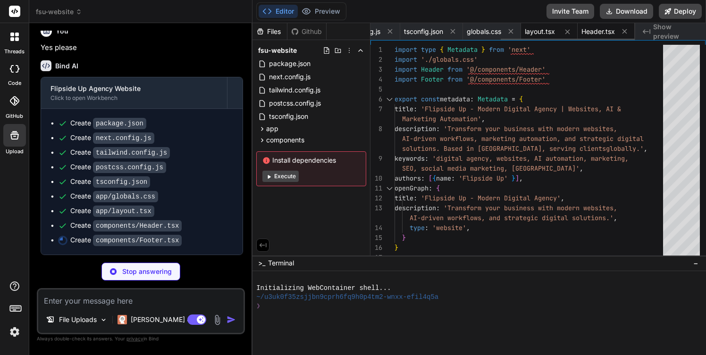
click at [592, 32] on span "Header.tsx" at bounding box center [597, 31] width 33 height 9
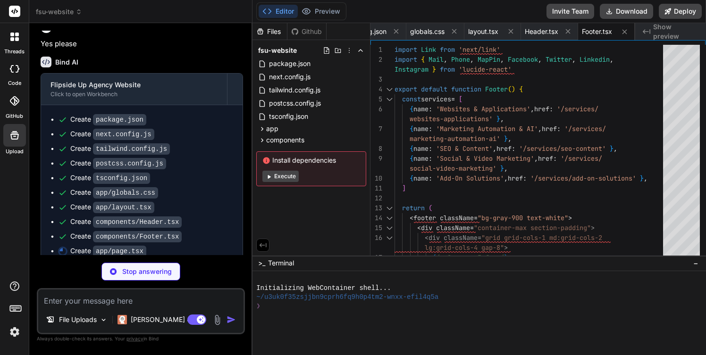
scroll to position [1221, 0]
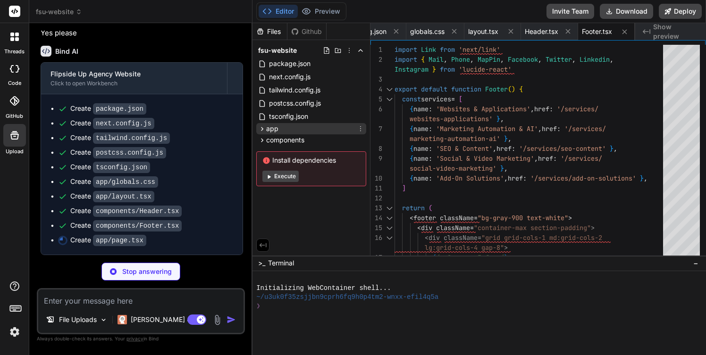
click at [261, 128] on icon at bounding box center [262, 129] width 8 height 8
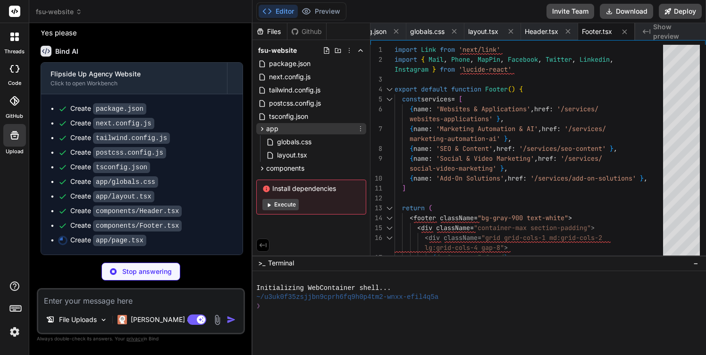
click at [261, 128] on icon at bounding box center [262, 129] width 8 height 8
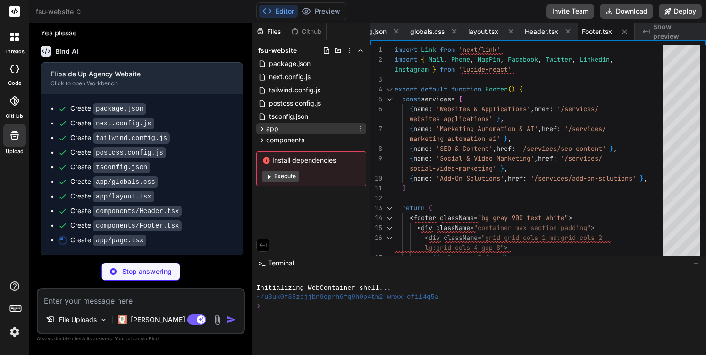
click at [261, 128] on icon at bounding box center [262, 129] width 8 height 8
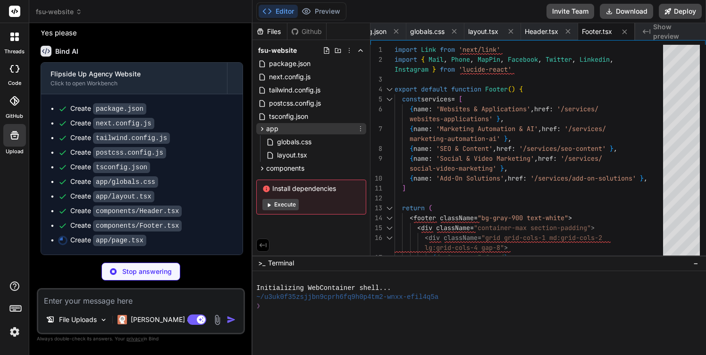
click at [261, 128] on icon at bounding box center [262, 129] width 8 height 8
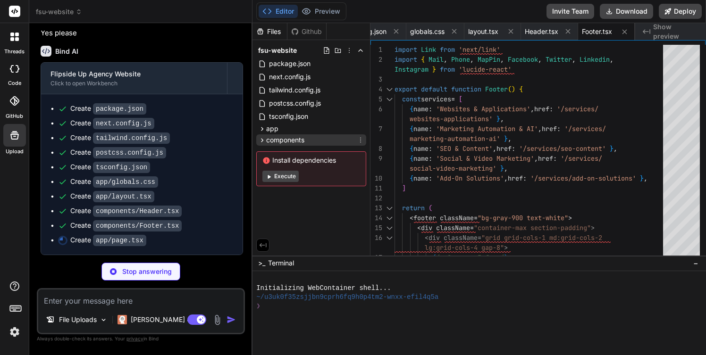
click at [261, 139] on icon at bounding box center [262, 140] width 8 height 8
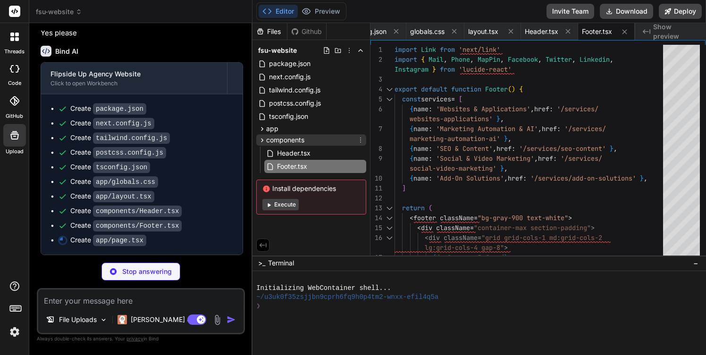
click at [261, 139] on icon at bounding box center [262, 140] width 8 height 8
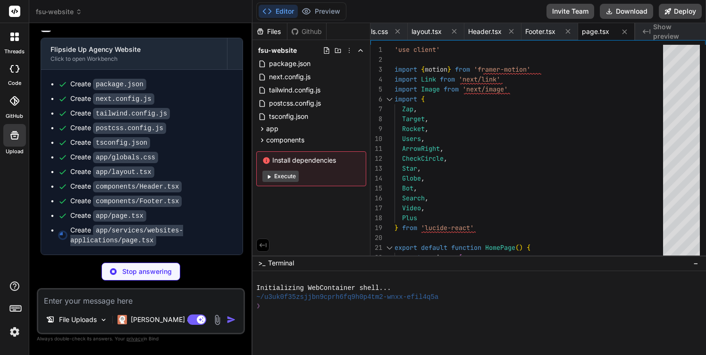
scroll to position [1245, 0]
click at [279, 12] on button "Editor" at bounding box center [277, 11] width 39 height 13
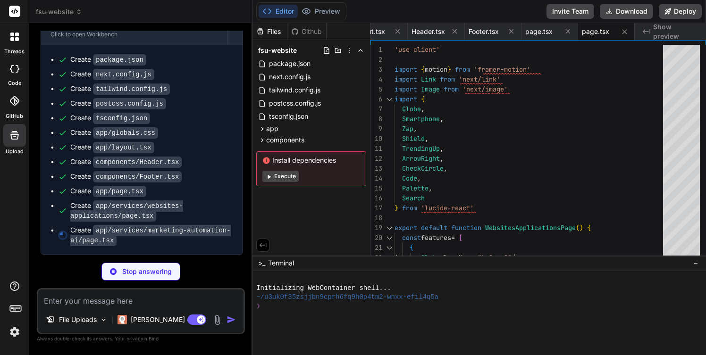
scroll to position [1269, 0]
click at [425, 32] on span "Header.tsx" at bounding box center [427, 31] width 33 height 9
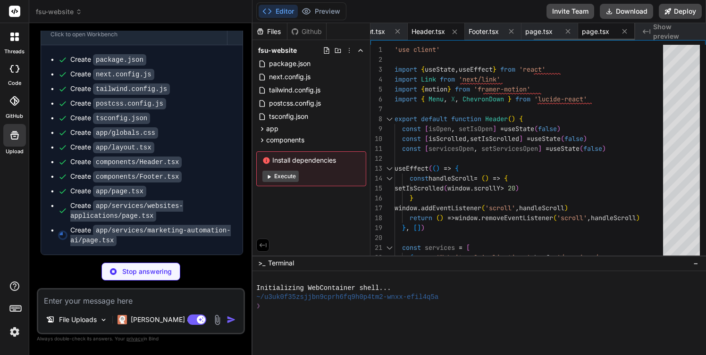
click at [589, 33] on span "page.tsx" at bounding box center [595, 31] width 27 height 9
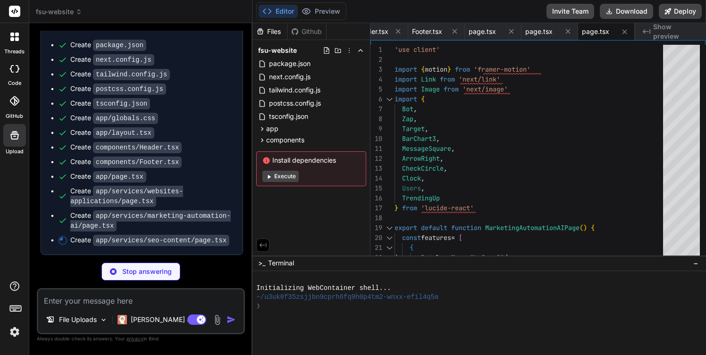
click at [282, 14] on button "Editor" at bounding box center [277, 11] width 39 height 13
click at [589, 31] on span "page.tsx" at bounding box center [595, 31] width 27 height 9
click at [533, 32] on span "page.tsx" at bounding box center [538, 31] width 27 height 9
click at [588, 32] on span "page.tsx" at bounding box center [595, 31] width 27 height 9
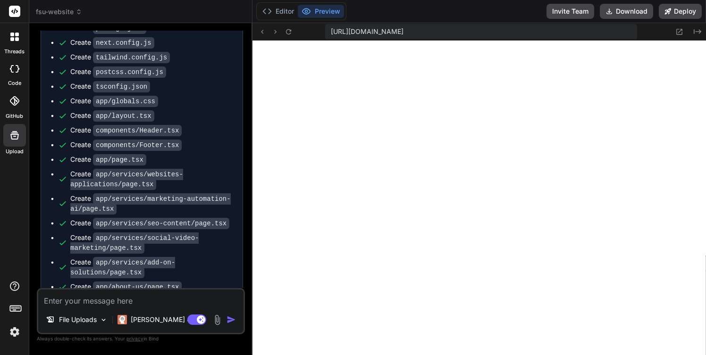
scroll to position [627, 0]
